Goal: Task Accomplishment & Management: Complete application form

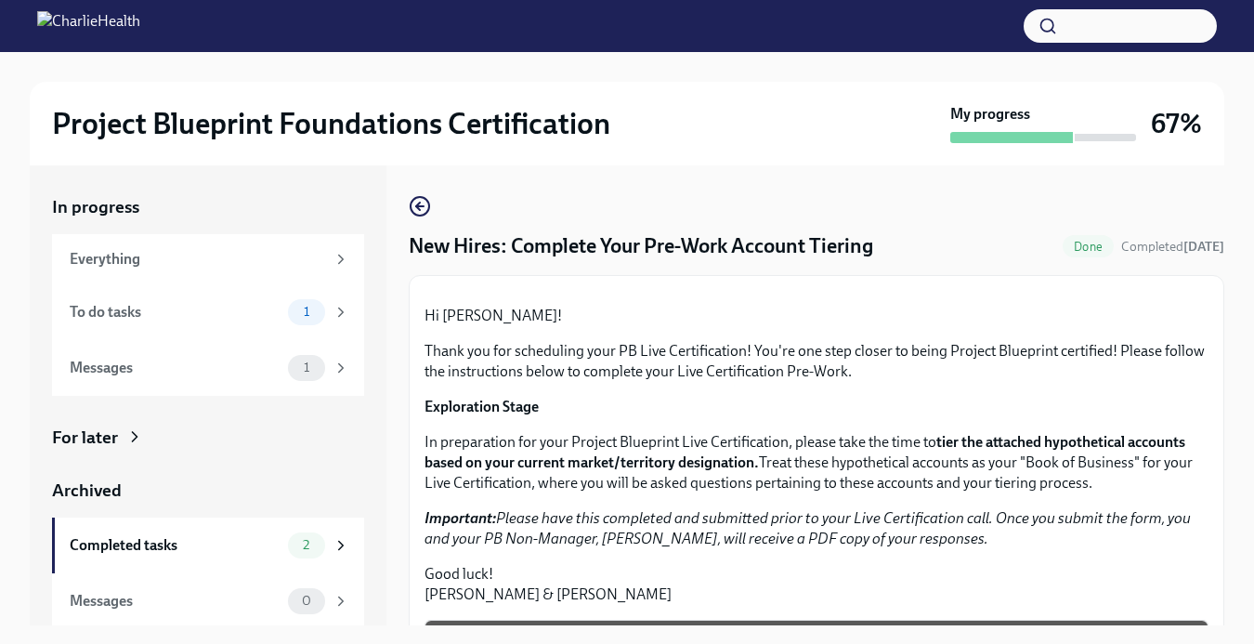
scroll to position [142, 0]
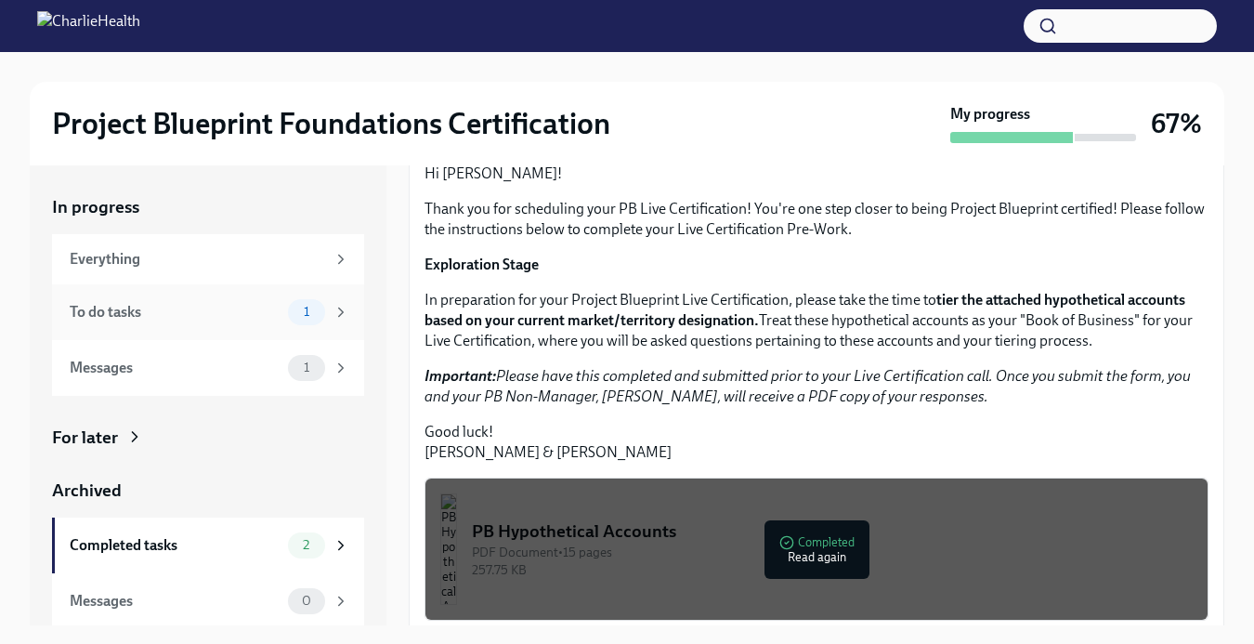
click at [297, 317] on span "1" at bounding box center [307, 312] width 28 height 14
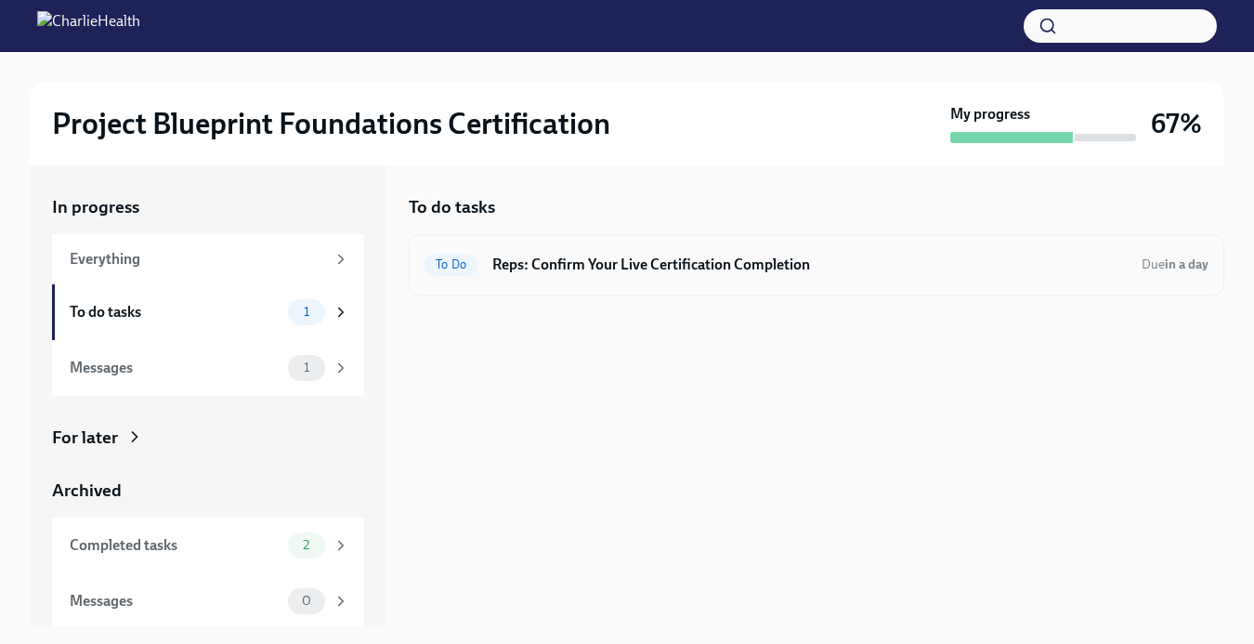
click at [637, 255] on h6 "Reps: Confirm Your Live Certification Completion" at bounding box center [809, 265] width 634 height 20
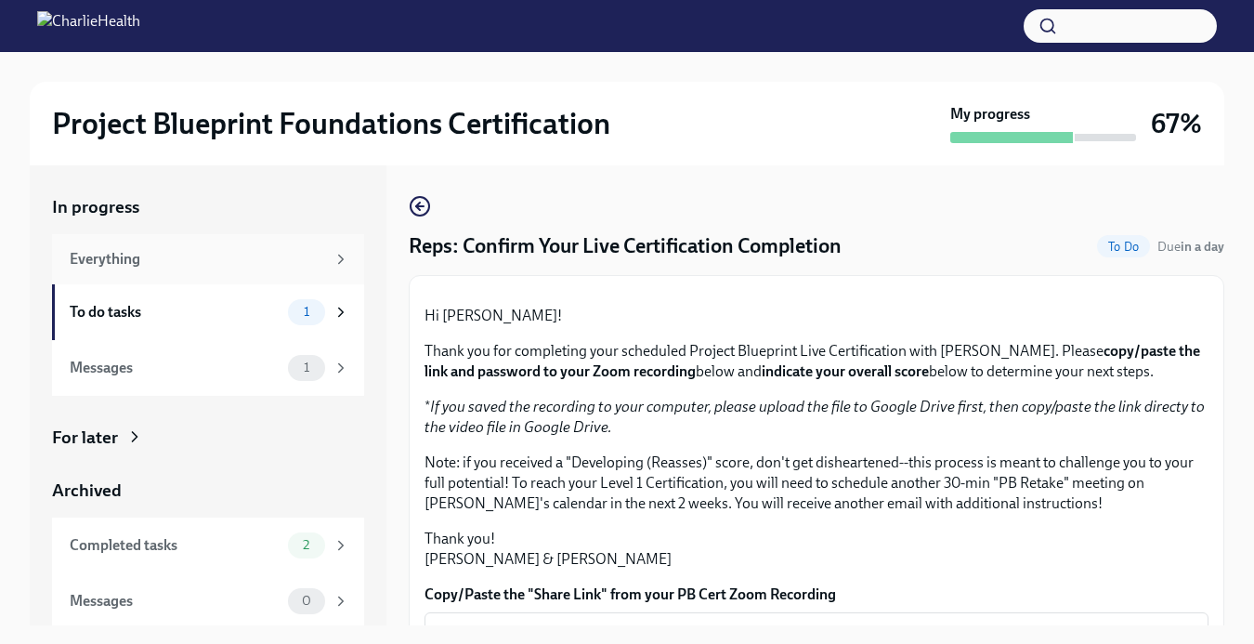
click at [211, 269] on div "Everything" at bounding box center [208, 259] width 312 height 50
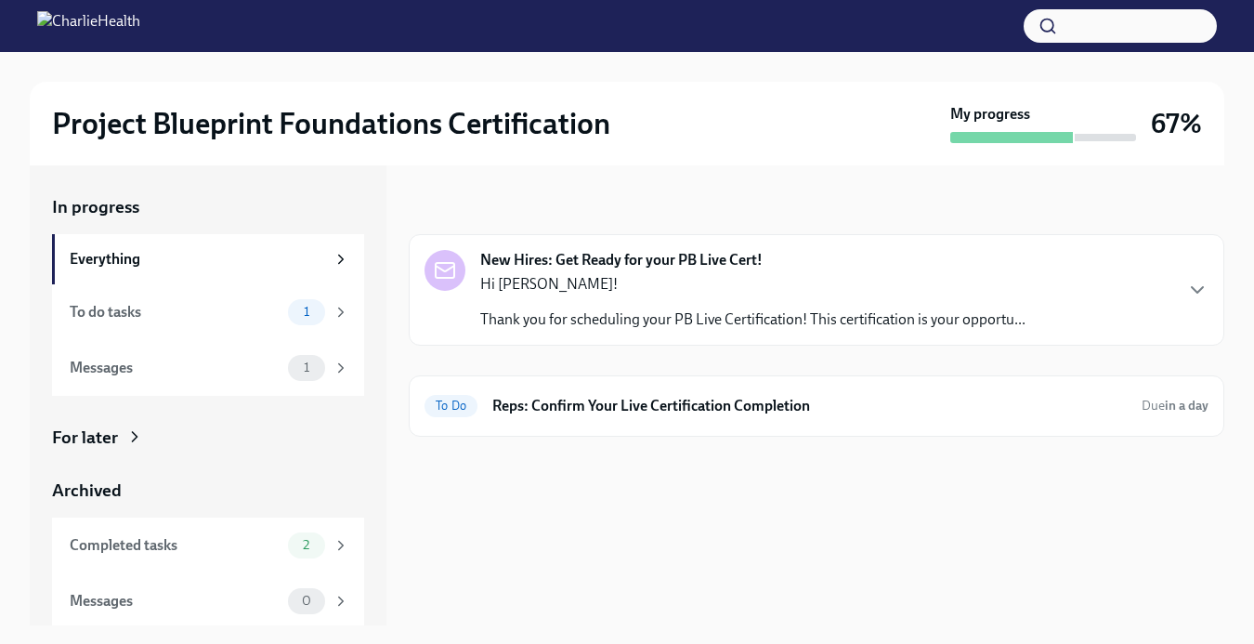
click at [551, 297] on div "Hi [PERSON_NAME]! Thank you for scheduling your PB Live Certification! This cer…" at bounding box center [752, 302] width 545 height 56
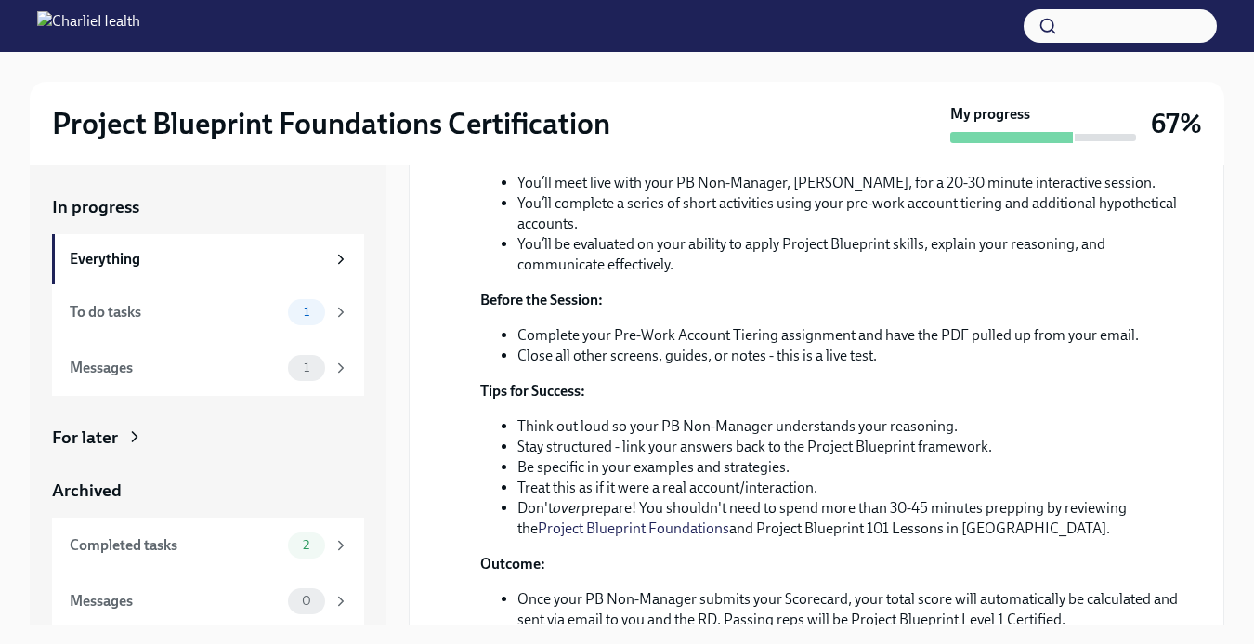
scroll to position [87, 0]
